Goal: Transaction & Acquisition: Purchase product/service

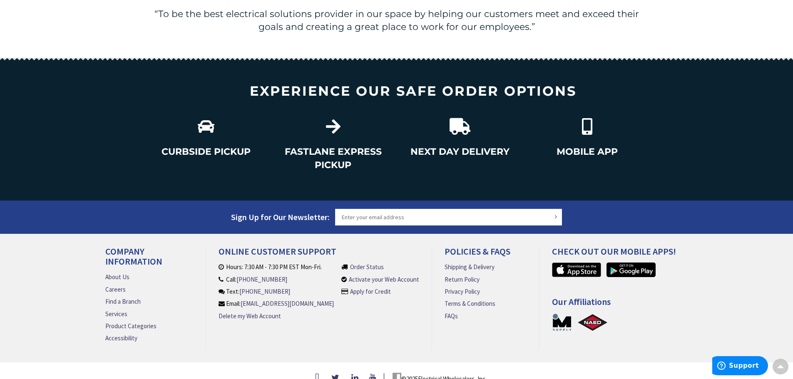
scroll to position [1018, 0]
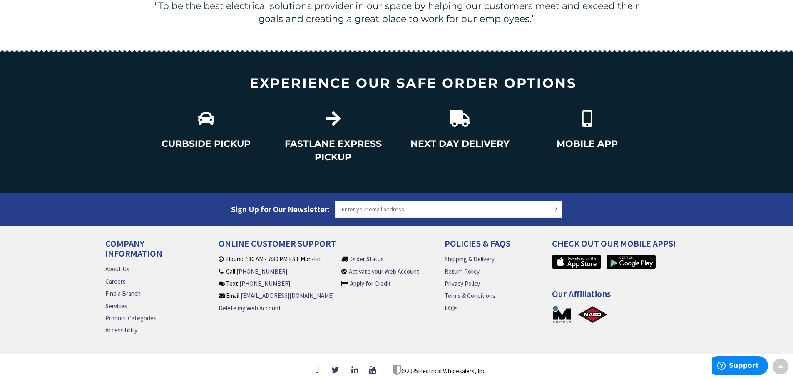
click at [137, 314] on link "Product Categories" at bounding box center [130, 318] width 51 height 9
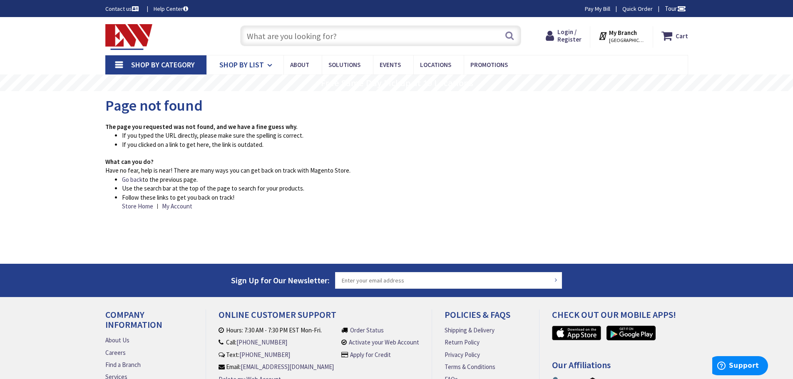
click at [263, 67] on link "Shop By List" at bounding box center [245, 64] width 77 height 19
click at [252, 65] on span "Shop By List" at bounding box center [241, 65] width 45 height 10
click at [308, 37] on input "text" at bounding box center [380, 35] width 281 height 21
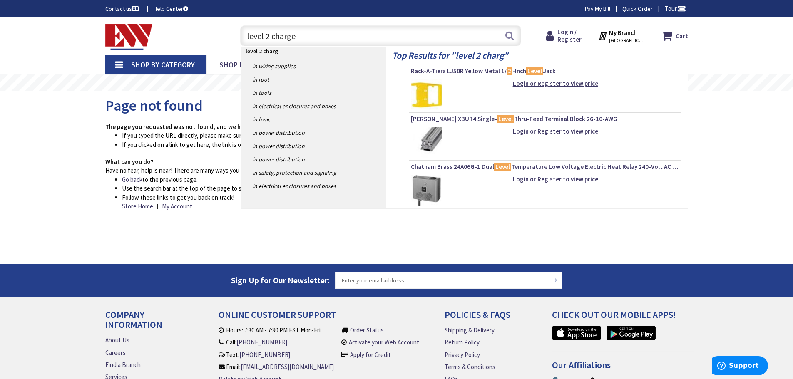
type input "level 2 charger"
